Goal: Use online tool/utility: Utilize a website feature to perform a specific function

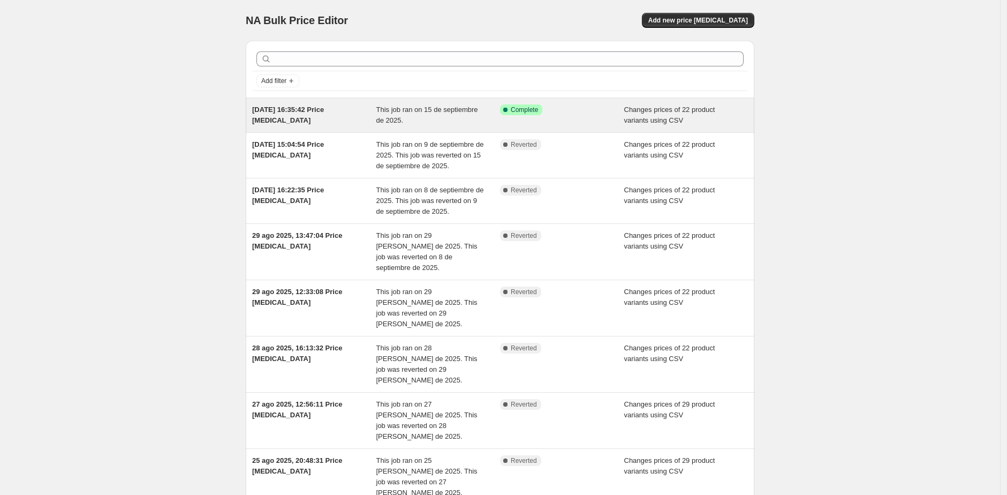
click at [453, 112] on span "This job ran on 15 de septiembre de 2025." at bounding box center [428, 115] width 102 height 19
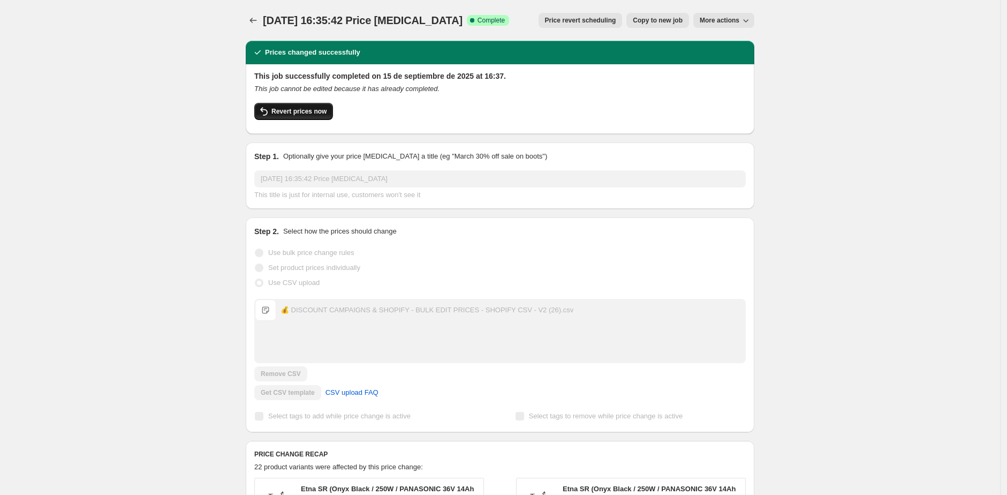
click at [310, 112] on span "Revert prices now" at bounding box center [299, 111] width 55 height 9
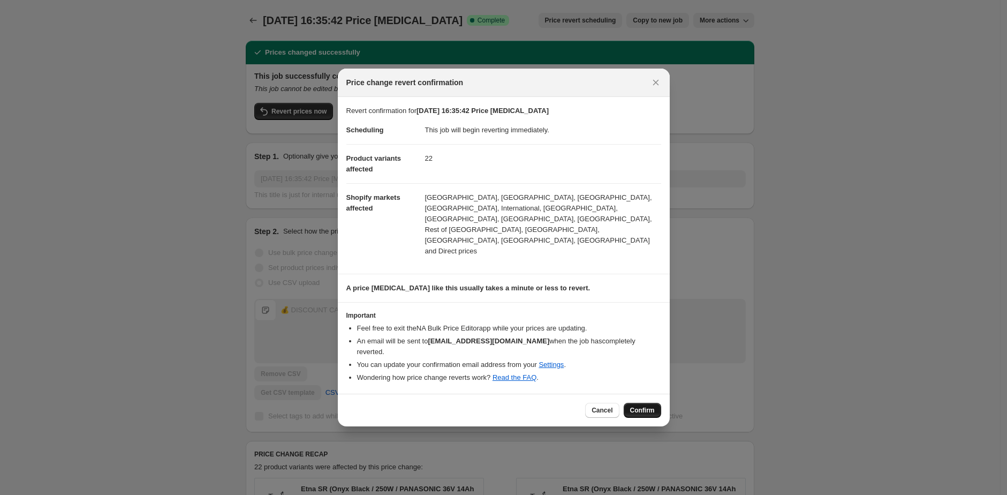
click at [655, 403] on button "Confirm" at bounding box center [642, 410] width 37 height 15
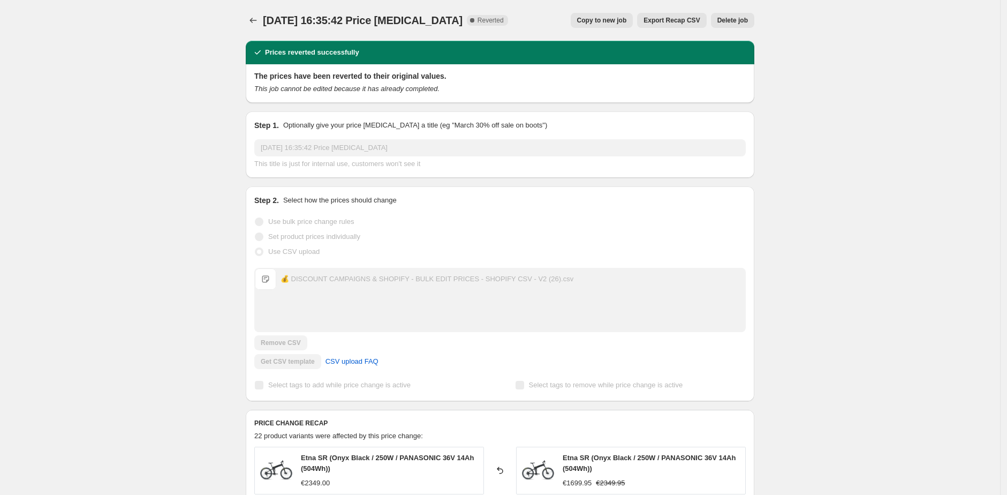
click at [271, 16] on span "[DATE] 16:35:42 Price [MEDICAL_DATA]" at bounding box center [363, 20] width 200 height 12
click at [258, 18] on icon "Price change jobs" at bounding box center [253, 20] width 11 height 11
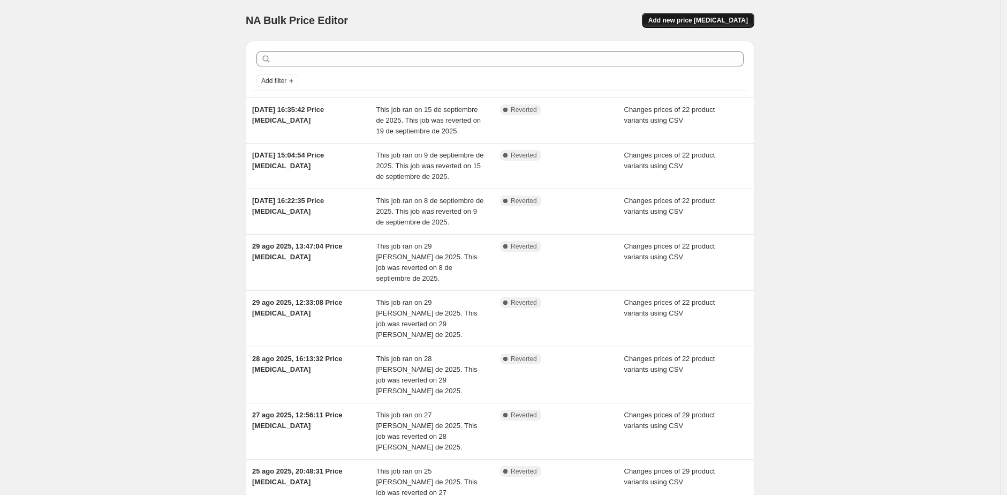
click at [701, 24] on span "Add new price [MEDICAL_DATA]" at bounding box center [699, 20] width 100 height 9
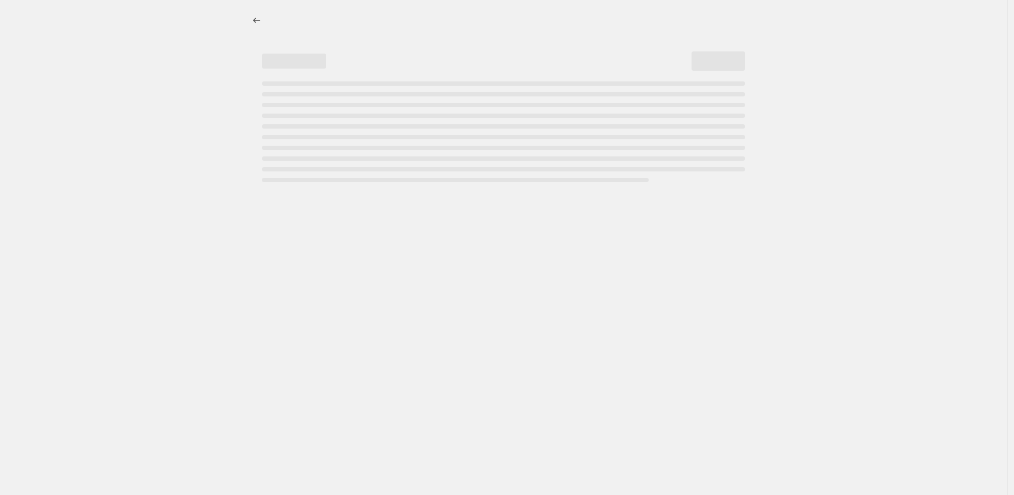
select select "percentage"
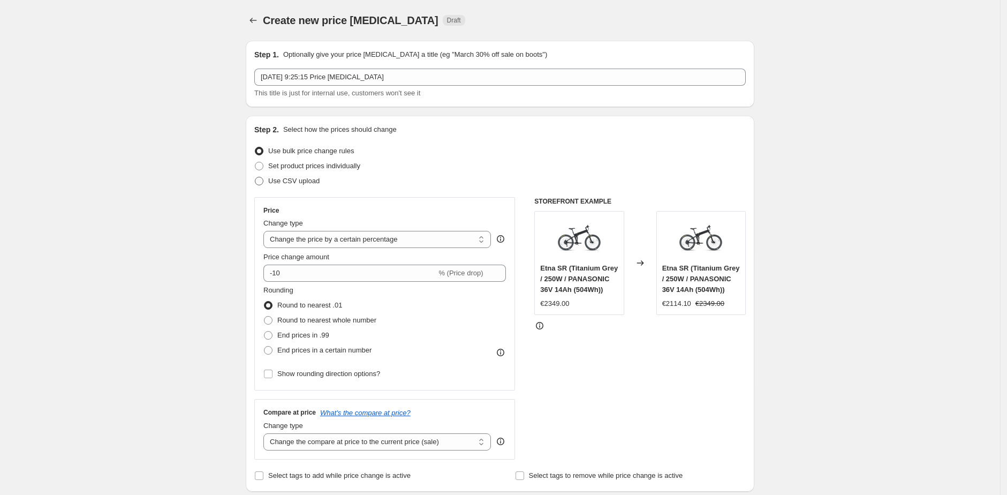
click at [290, 178] on span "Use CSV upload" at bounding box center [293, 181] width 51 height 8
click at [255, 177] on input "Use CSV upload" at bounding box center [255, 177] width 1 height 1
radio input "true"
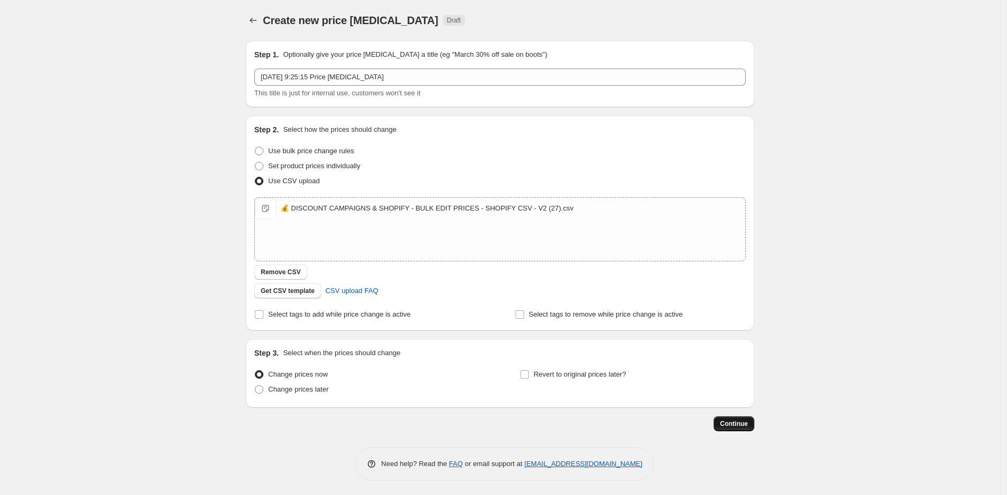
click at [738, 420] on span "Continue" at bounding box center [734, 423] width 28 height 9
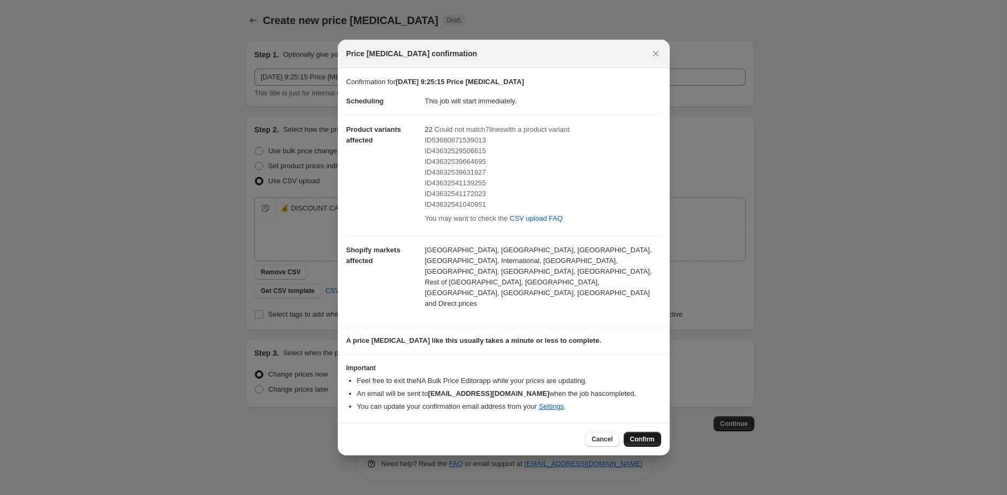
click at [642, 432] on button "Confirm" at bounding box center [642, 439] width 37 height 15
